Goal: Information Seeking & Learning: Find specific fact

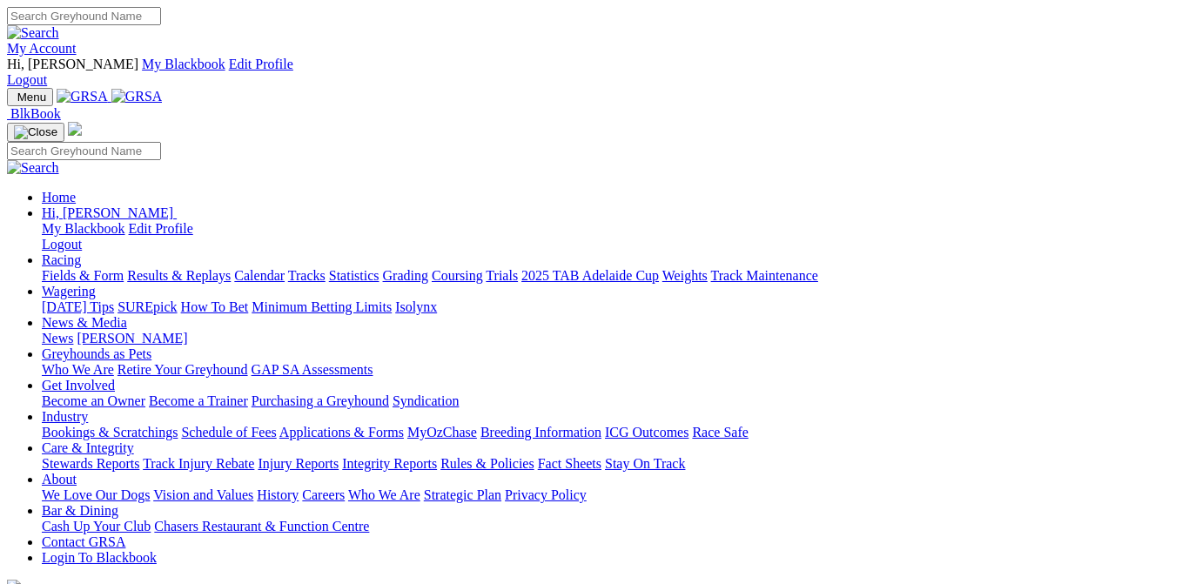
click at [231, 268] on link "Results & Replays" at bounding box center [179, 275] width 104 height 15
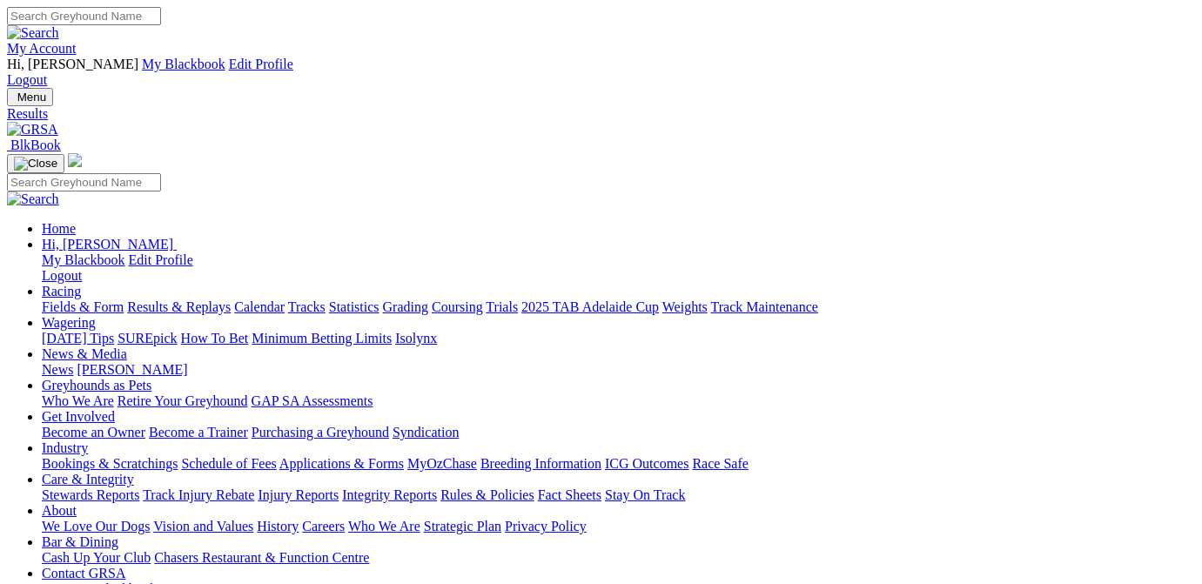
scroll to position [175, 0]
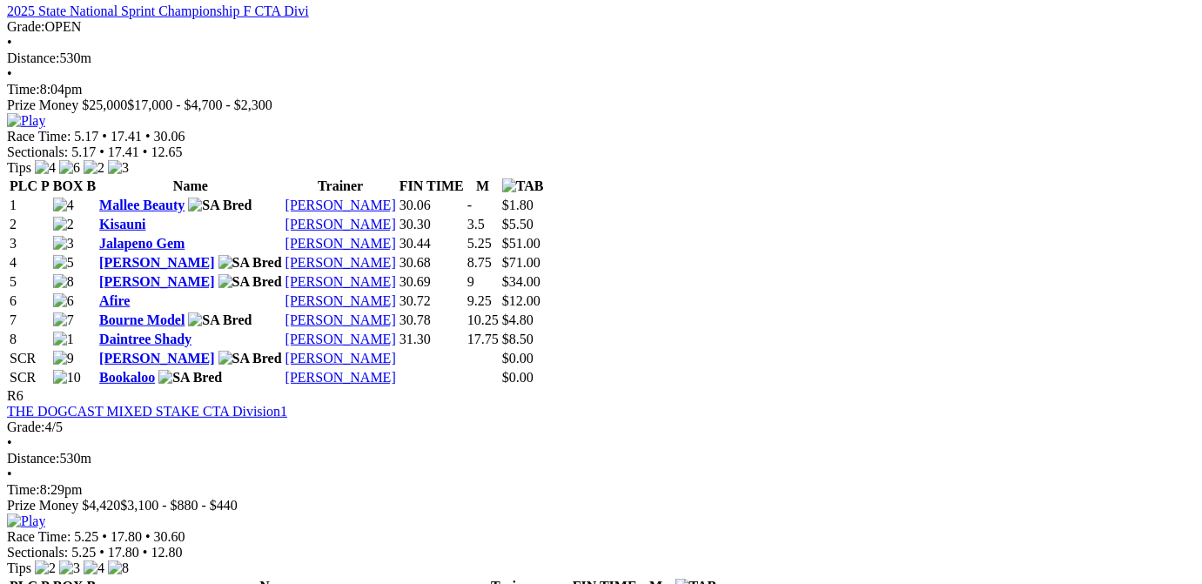
scroll to position [2542, 0]
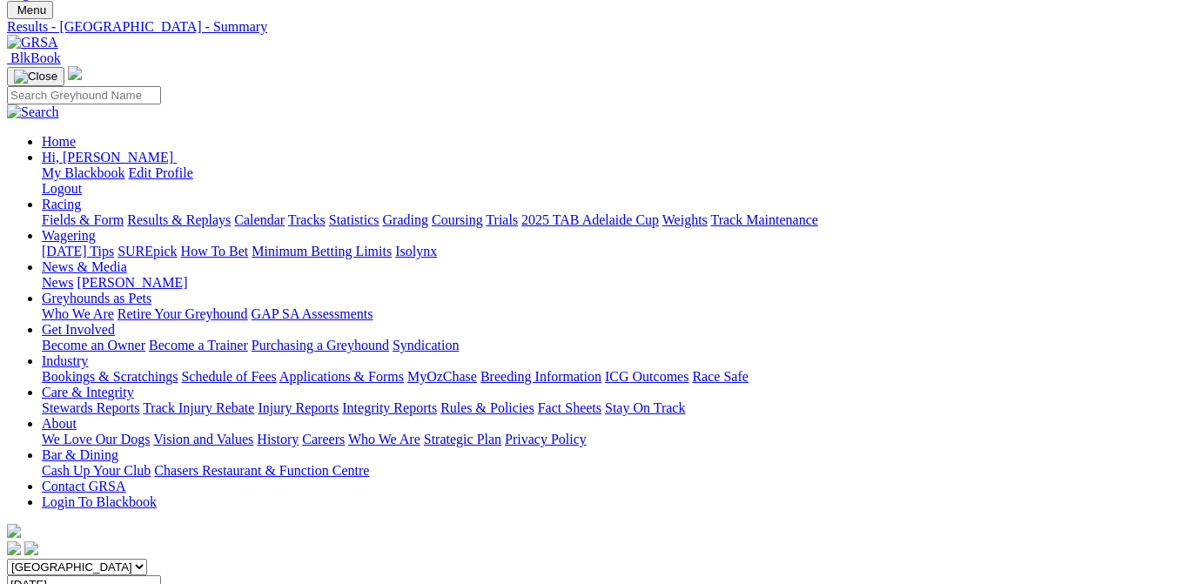
scroll to position [438, 0]
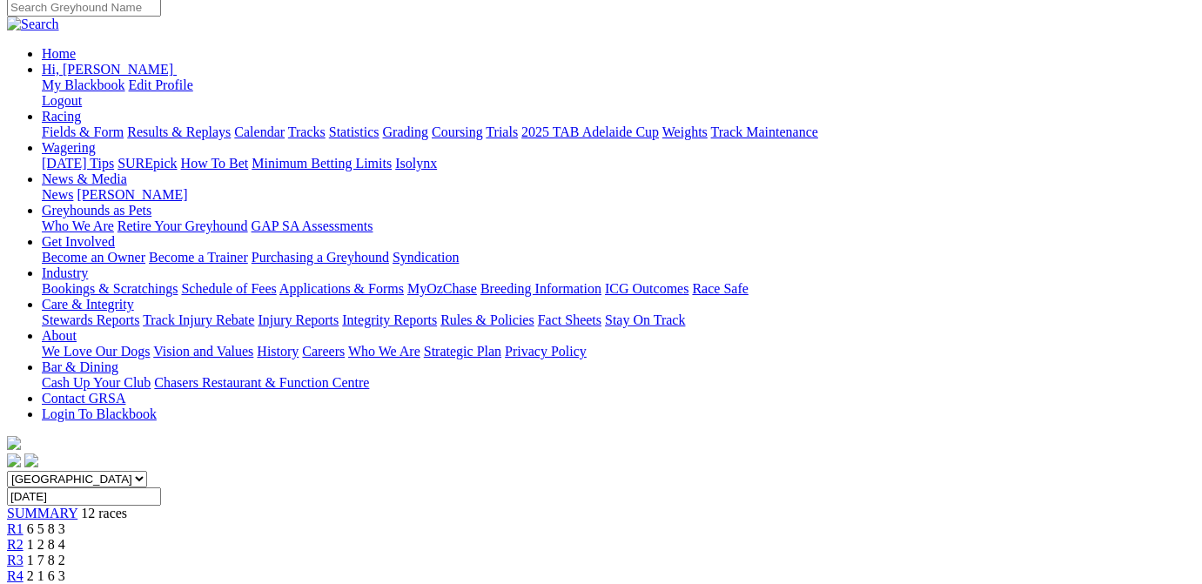
scroll to position [263, 0]
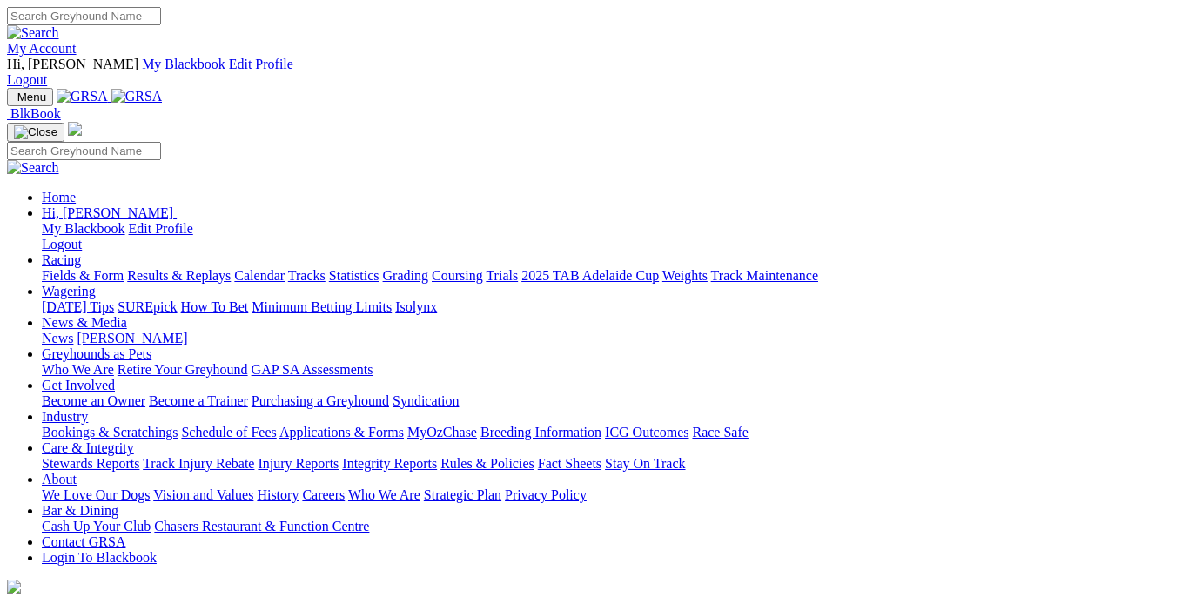
scroll to position [268, 0]
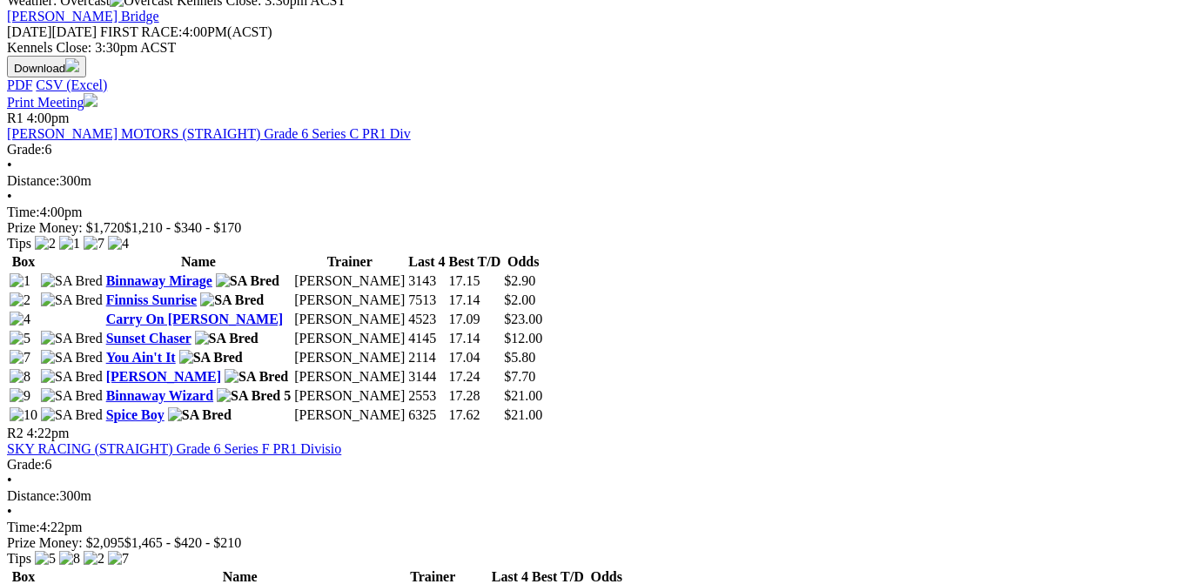
scroll to position [789, 0]
